Goal: Information Seeking & Learning: Learn about a topic

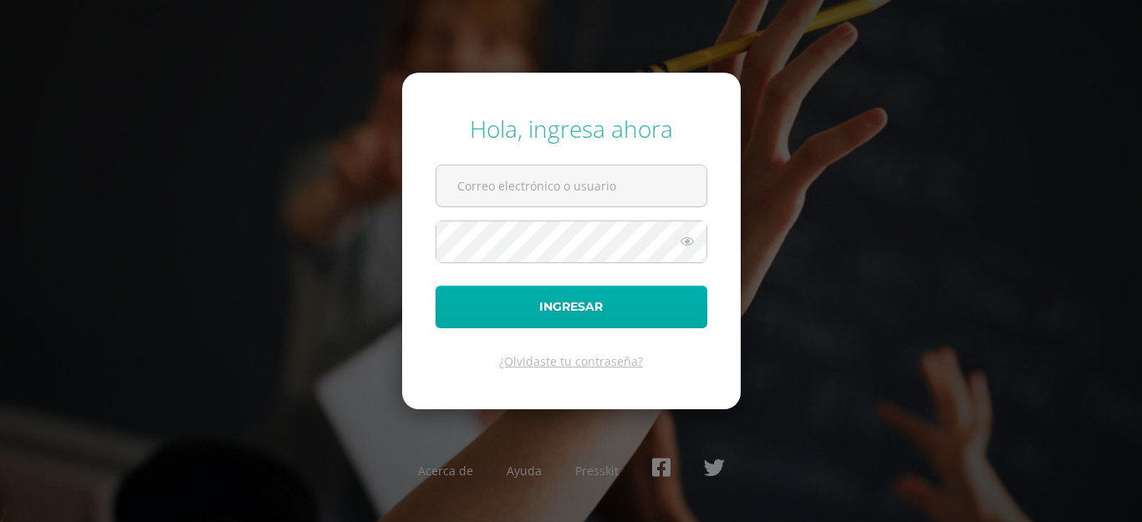
type input "201924@colegioelfaro.edu.gt"
click at [531, 295] on button "Ingresar" at bounding box center [571, 307] width 272 height 43
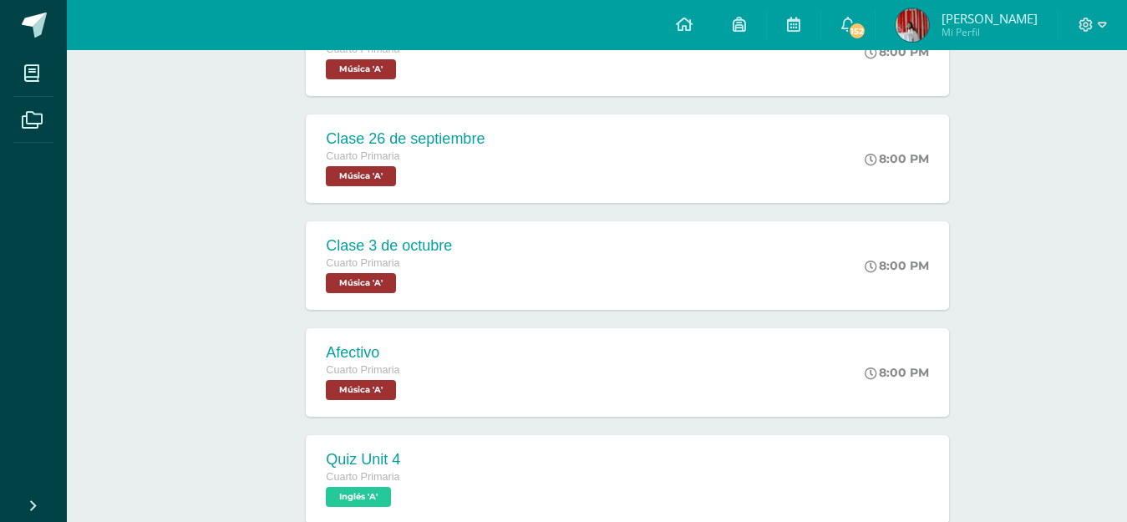
scroll to position [740, 0]
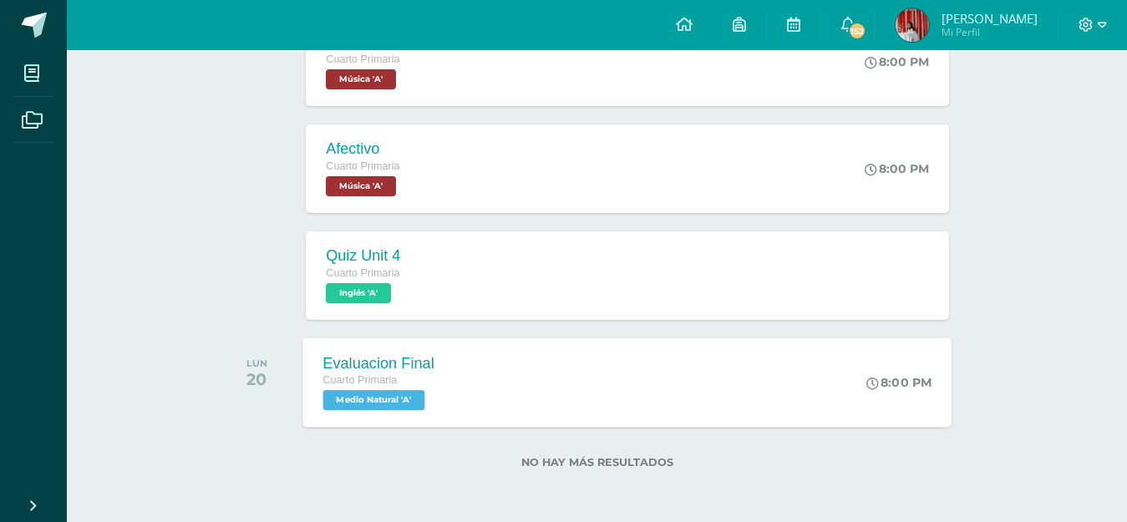
click at [761, 378] on div "Evaluacion Final Cuarto Primaria Medio Natural 'A' 8:00 PM Evaluacion Final Med…" at bounding box center [627, 382] width 649 height 89
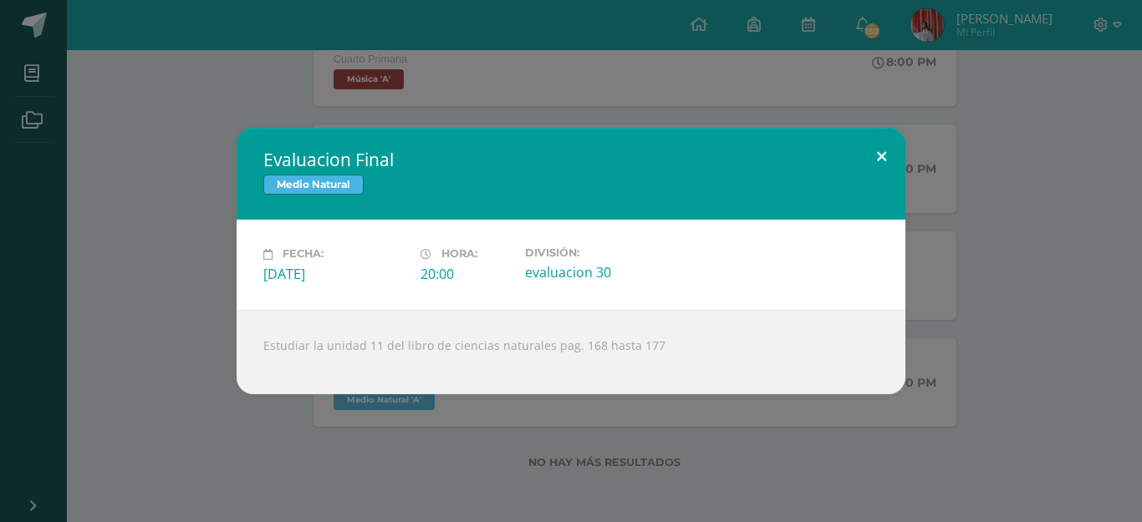
click at [877, 147] on button at bounding box center [882, 156] width 48 height 57
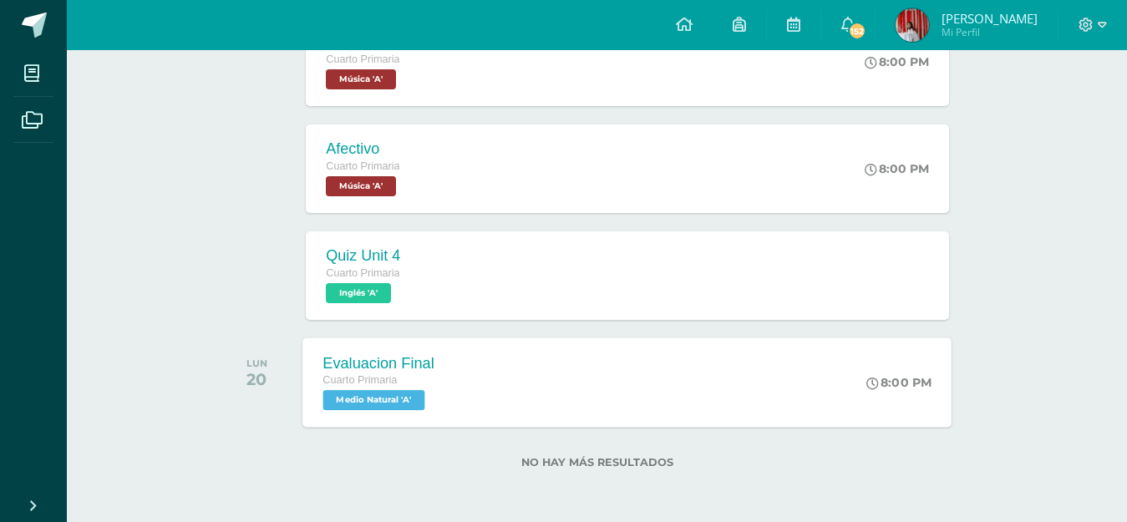
click at [669, 391] on div "Evaluacion Final Cuarto Primaria Medio Natural 'A' 8:00 PM Evaluacion Final Med…" at bounding box center [627, 382] width 649 height 89
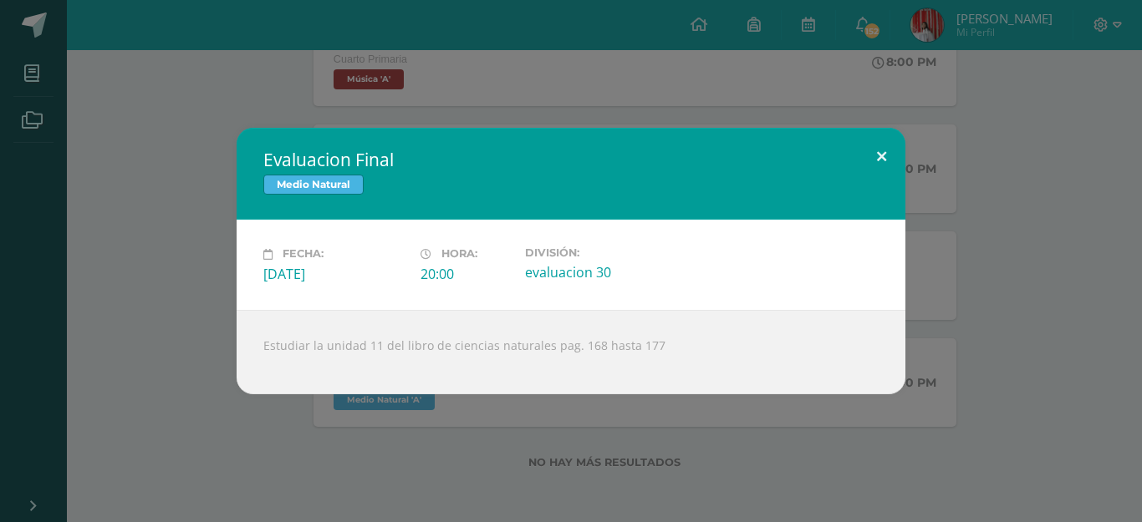
click at [894, 150] on button at bounding box center [882, 156] width 48 height 57
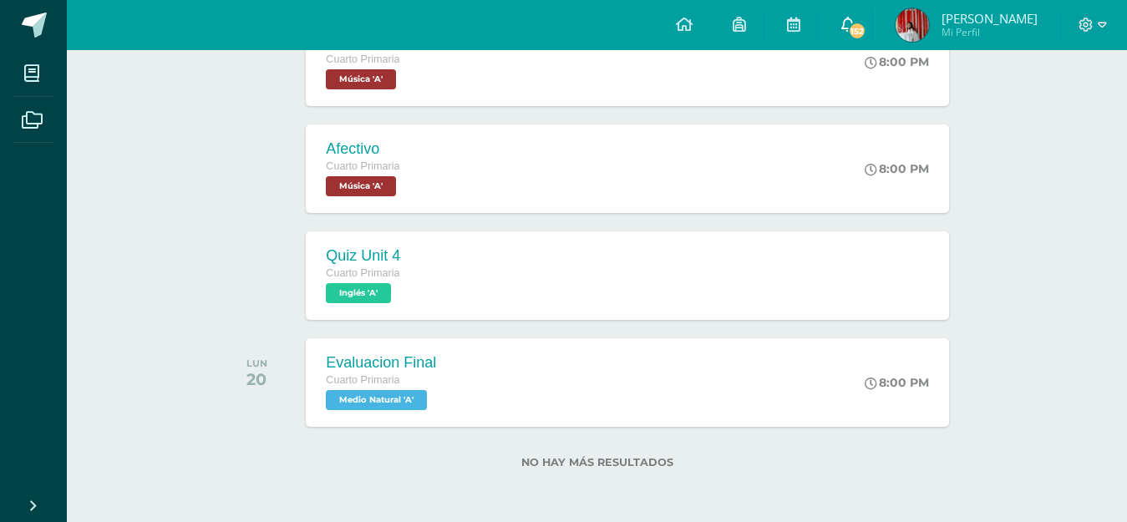
click at [860, 33] on span "152" at bounding box center [857, 31] width 18 height 18
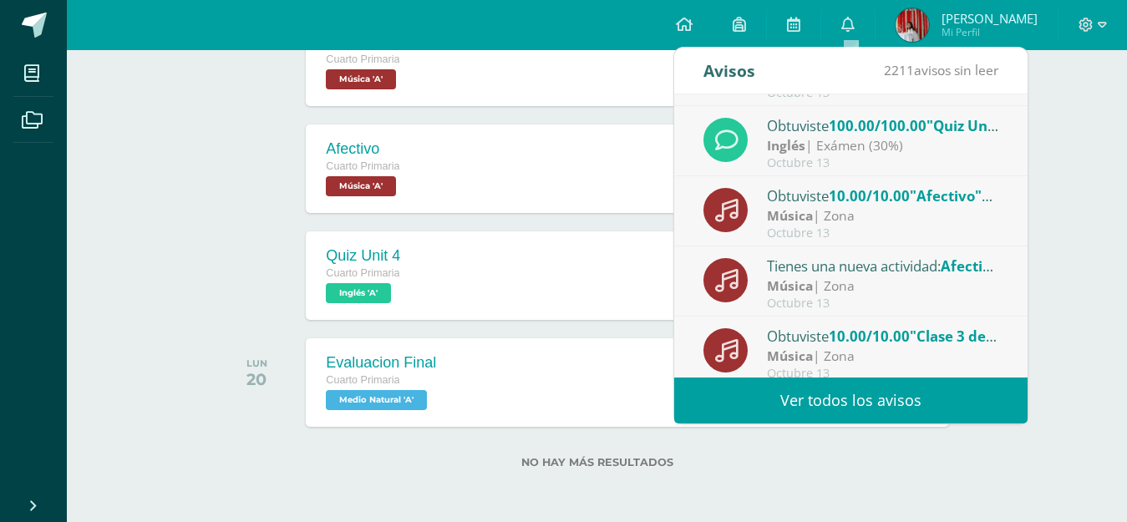
scroll to position [0, 0]
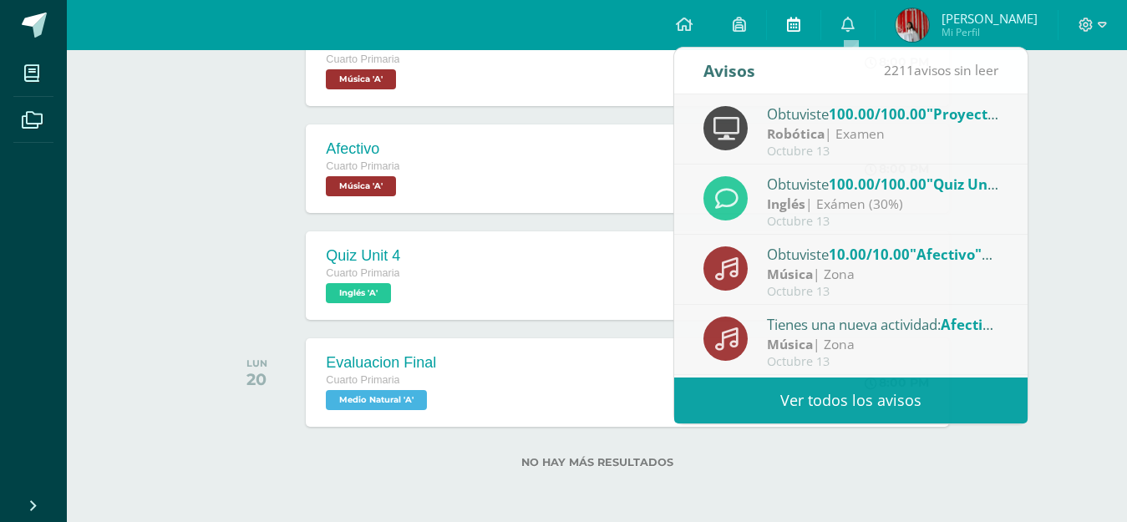
click at [792, 37] on link at bounding box center [793, 25] width 53 height 50
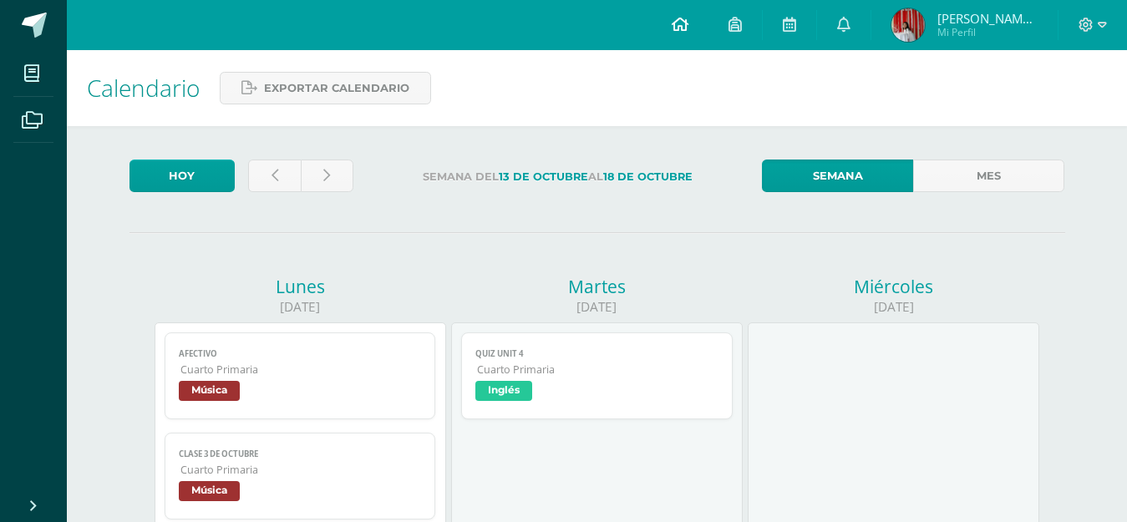
click at [678, 36] on link at bounding box center [680, 25] width 57 height 50
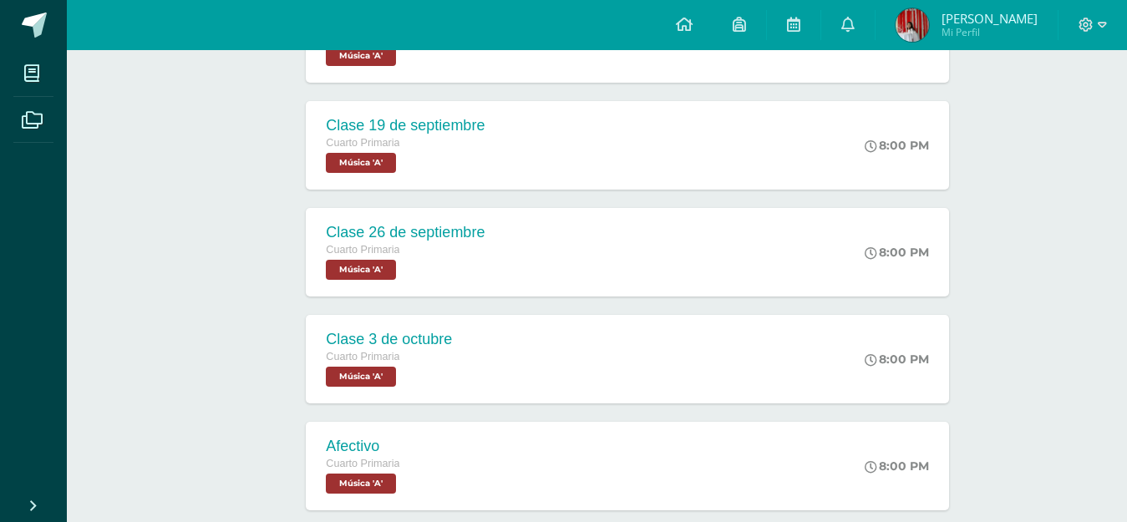
scroll to position [537, 0]
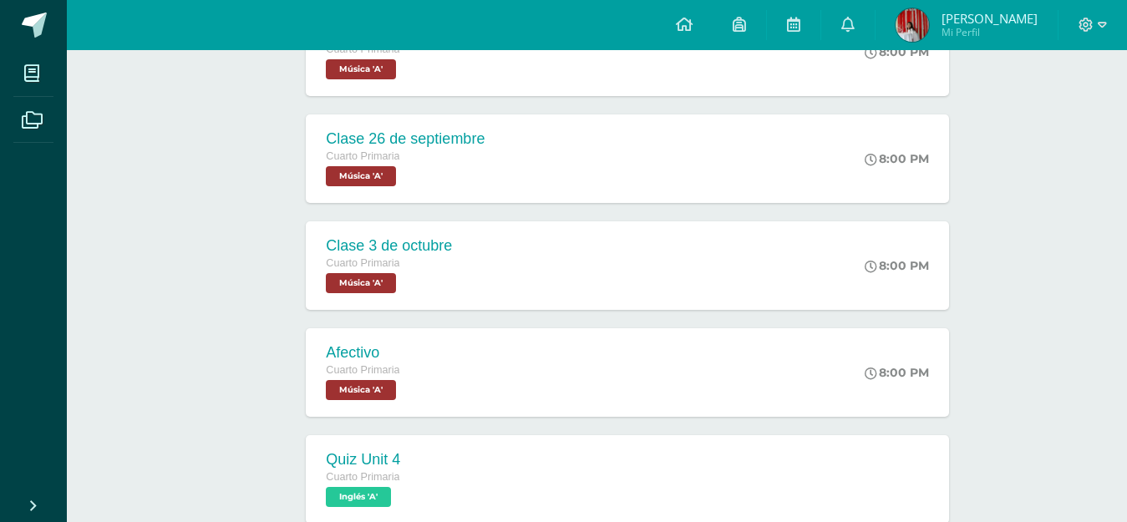
click at [1114, 359] on div "Actividades recientes y próximas Tablero Pendientes de entrega Entregadas todas…" at bounding box center [597, 120] width 1061 height 1213
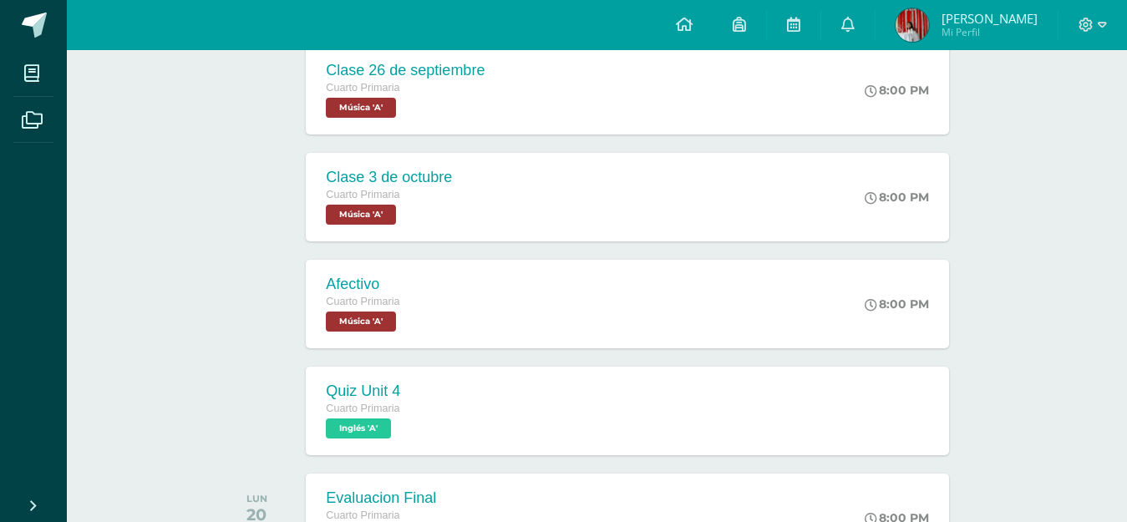
scroll to position [740, 0]
